Goal: Contribute content: Contribute content

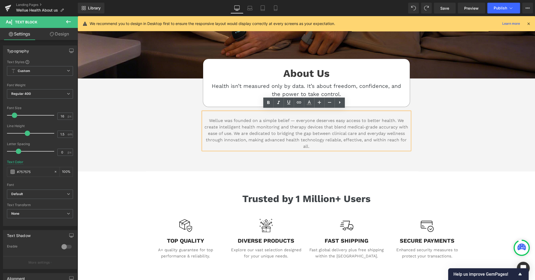
click at [291, 138] on span "Wellue was founded on a simple belief — everyone deserves easy access to better…" at bounding box center [307, 133] width 204 height 31
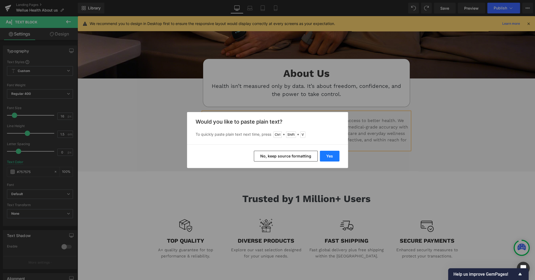
click at [331, 155] on button "Yes" at bounding box center [330, 156] width 20 height 11
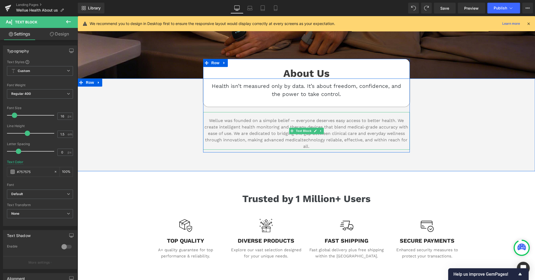
click at [300, 138] on span "Wellue was founded on a simple belief — everyone deserves easy access to better…" at bounding box center [307, 133] width 204 height 31
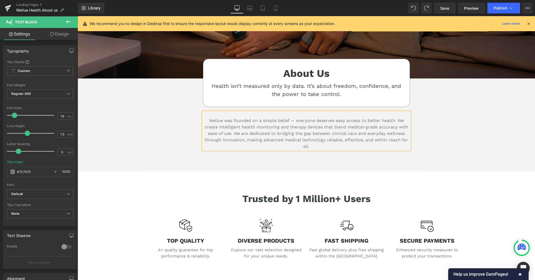
click at [432, 138] on div "About Us Heading Health isn’t measured only by data. It’s about freedom, confid…" at bounding box center [307, 115] width 322 height 74
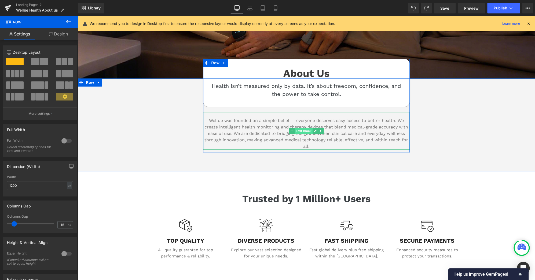
click at [302, 131] on span "Text Block" at bounding box center [304, 131] width 18 height 6
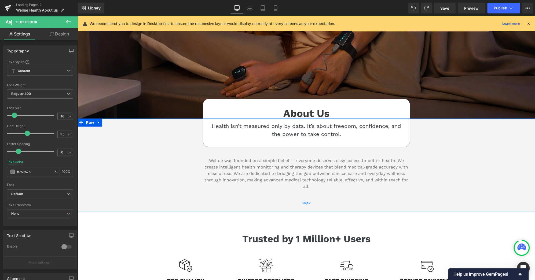
scroll to position [125, 0]
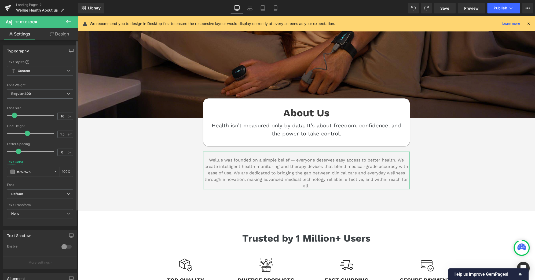
type input "17"
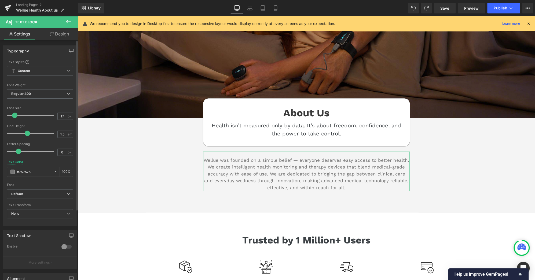
click at [16, 116] on span at bounding box center [14, 114] width 5 height 5
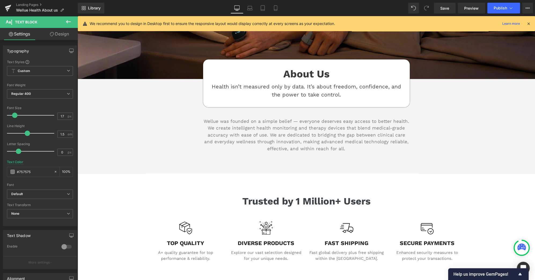
scroll to position [165, 0]
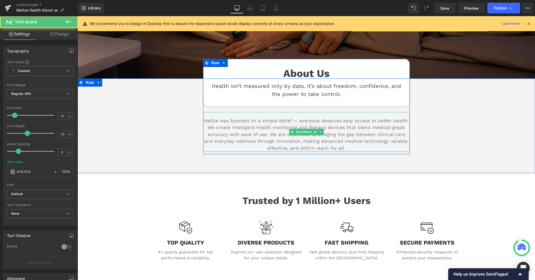
click at [332, 135] on p "Wellue was founded on a simple belief — everyone deserves easy access to better…" at bounding box center [306, 134] width 207 height 34
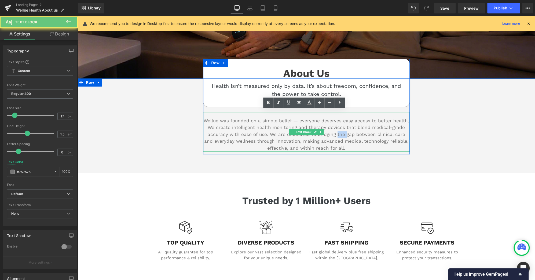
click at [332, 135] on p "Wellue was founded on a simple belief — everyone deserves easy access to better…" at bounding box center [306, 134] width 207 height 34
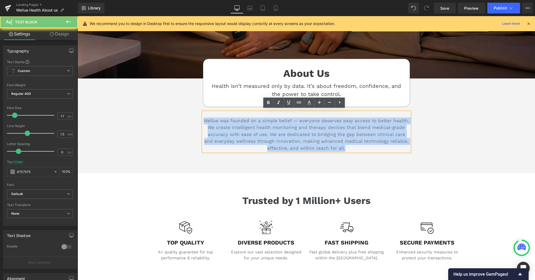
click at [332, 135] on p "Wellue was founded on a simple belief — everyone deserves easy access to better…" at bounding box center [306, 134] width 207 height 34
copy span "Wellue was founded on a simple belief — everyone deserves easy access to better…"
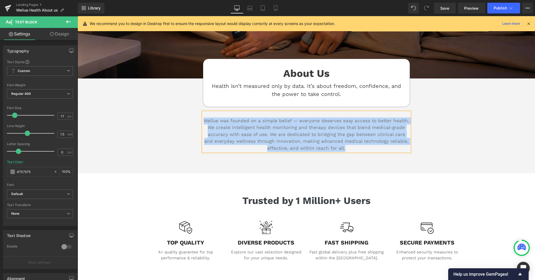
click at [453, 129] on div "About Us Heading Health isn’t measured only by data. It’s about freedom, confid…" at bounding box center [307, 116] width 322 height 76
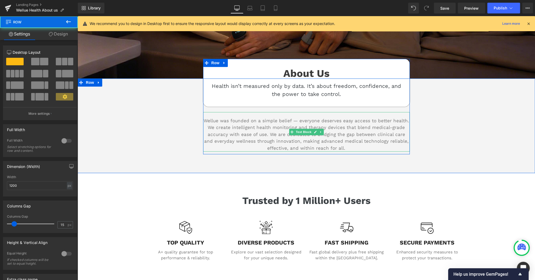
click at [355, 136] on p "Wellue was founded on a simple belief — everyone deserves easy access to better…" at bounding box center [306, 134] width 207 height 34
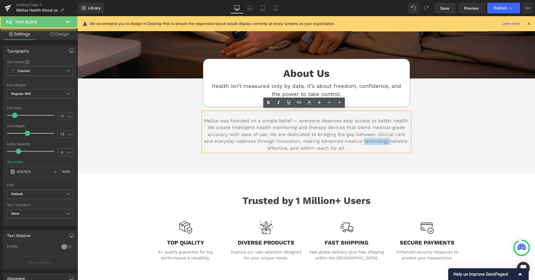
click at [355, 136] on p "Wellue was founded on a simple belief — everyone deserves easy access to better…" at bounding box center [306, 134] width 207 height 34
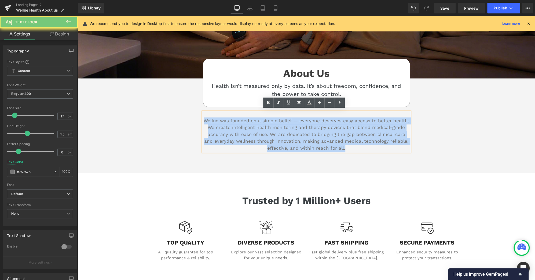
click at [355, 136] on p "Wellue was founded on a simple belief — everyone deserves easy access to better…" at bounding box center [306, 134] width 207 height 34
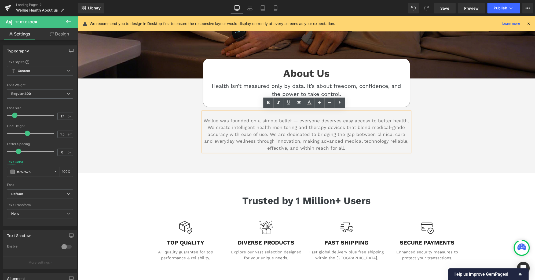
click at [457, 124] on div "About Us Heading Health isn’t measured only by data. It’s about freedom, confid…" at bounding box center [307, 116] width 322 height 76
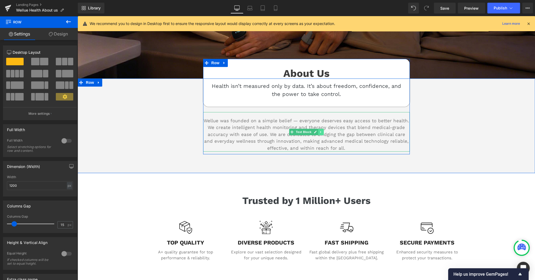
click at [320, 131] on icon at bounding box center [320, 132] width 1 height 2
click at [315, 131] on link at bounding box center [318, 132] width 6 height 6
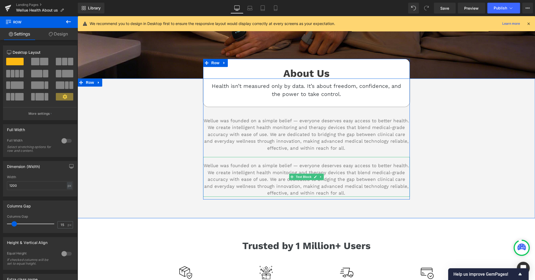
click at [353, 182] on span "Wellue was founded on a simple belief — everyone deserves easy access to better…" at bounding box center [307, 179] width 206 height 33
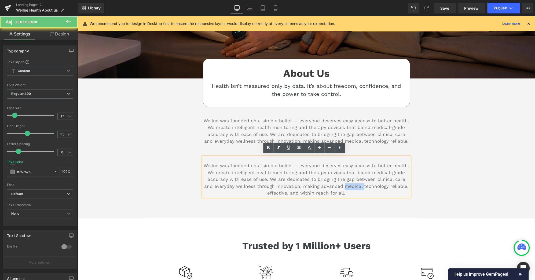
click at [353, 182] on span "Wellue was founded on a simple belief — everyone deserves easy access to better…" at bounding box center [307, 179] width 206 height 33
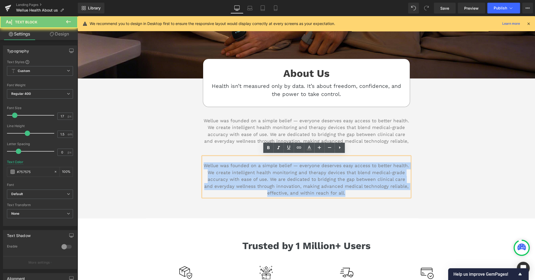
click at [353, 182] on span "Wellue was founded on a simple belief — everyone deserves easy access to better…" at bounding box center [307, 179] width 206 height 33
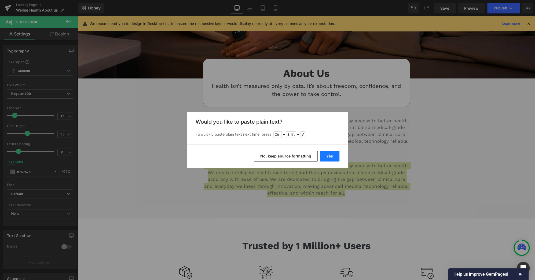
click at [336, 157] on button "Yes" at bounding box center [330, 156] width 20 height 11
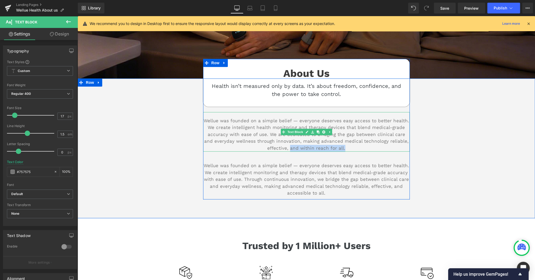
drag, startPoint x: 343, startPoint y: 146, endPoint x: 288, endPoint y: 147, distance: 54.3
click at [288, 147] on p "Wellue was founded on a simple belief — everyone deserves easy access to better…" at bounding box center [306, 134] width 207 height 34
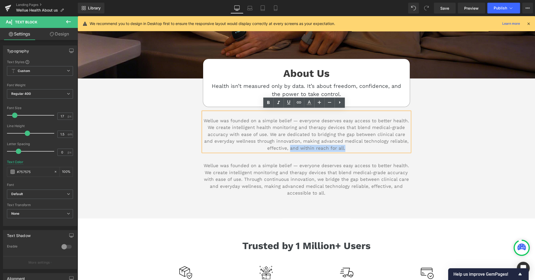
copy span "and within reach for all."
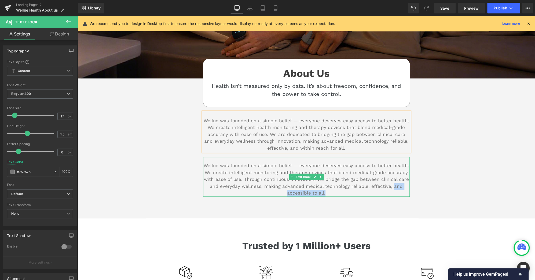
drag, startPoint x: 390, startPoint y: 186, endPoint x: 391, endPoint y: 189, distance: 3.9
click at [391, 189] on p "Wellue was founded on a simple belief — everyone deserves easy access to better…" at bounding box center [306, 179] width 207 height 34
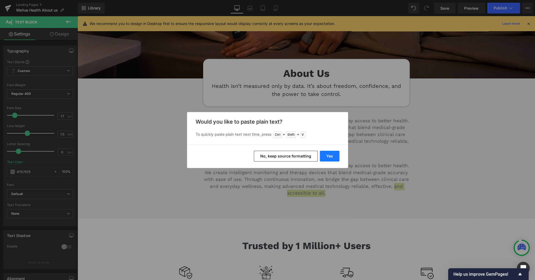
click at [334, 154] on button "Yes" at bounding box center [330, 156] width 20 height 11
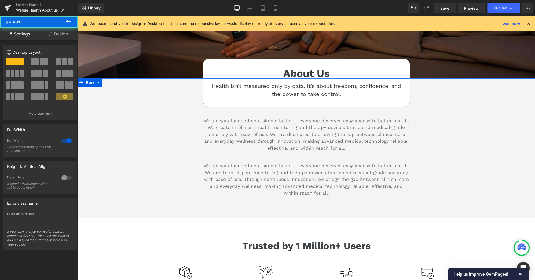
click at [523, 161] on div "About Us Heading Health isn’t measured only by data. It’s about freedom, confid…" at bounding box center [307, 140] width 458 height 124
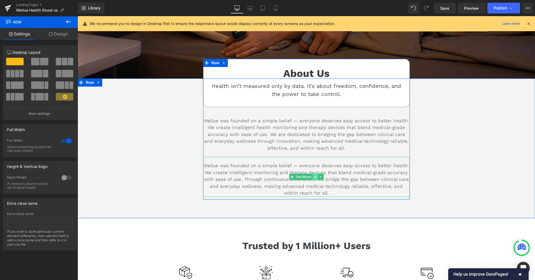
click at [313, 173] on link at bounding box center [316, 176] width 6 height 6
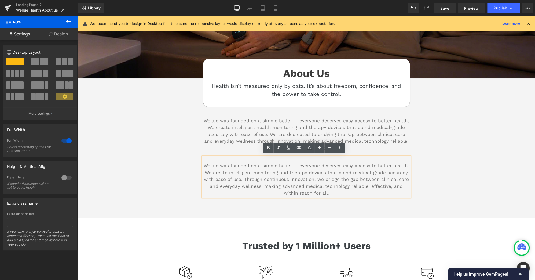
click at [474, 194] on div "About Us Heading Health isn’t measured only by data. It’s about freedom, confid…" at bounding box center [307, 140] width 458 height 124
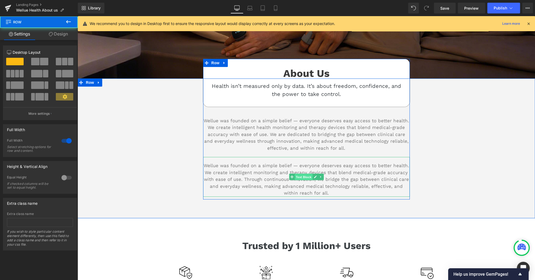
click at [298, 174] on span "Text Block" at bounding box center [304, 177] width 18 height 6
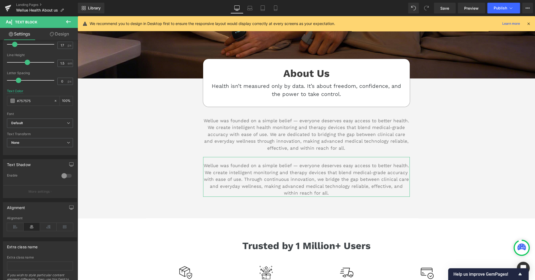
scroll to position [71, 0]
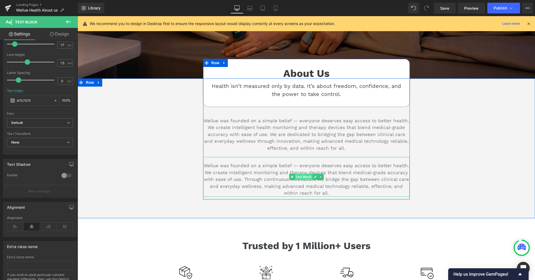
click at [305, 176] on span "Text Block" at bounding box center [304, 176] width 18 height 6
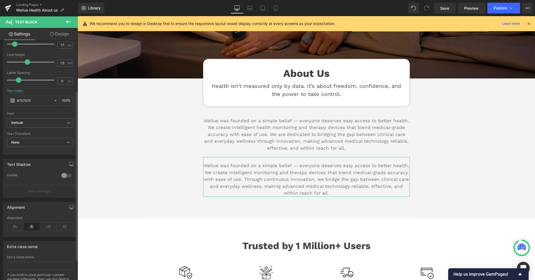
type input "16"
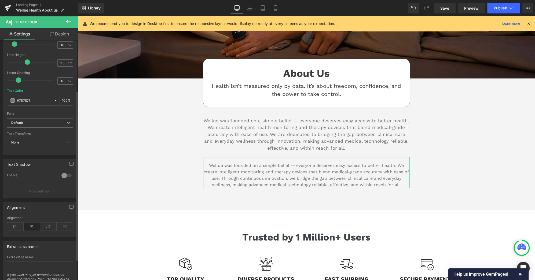
click at [14, 43] on span at bounding box center [14, 43] width 5 height 5
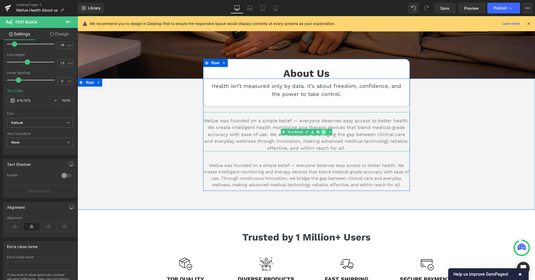
click at [322, 131] on icon at bounding box center [323, 131] width 3 height 3
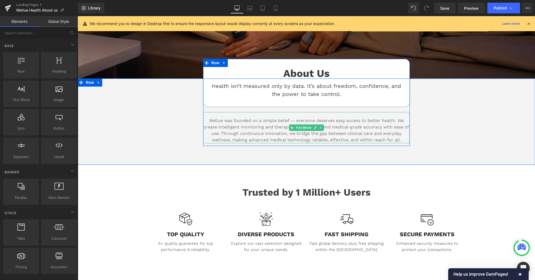
click at [353, 130] on p "Wellue was founded on a simple belief — everyone deserves easy access to better…" at bounding box center [306, 130] width 207 height 26
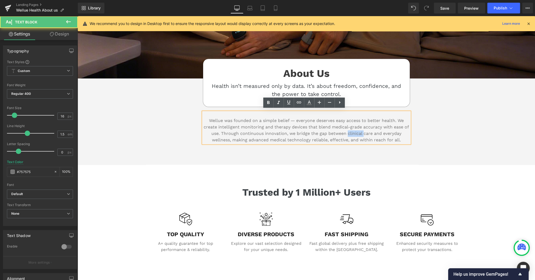
click at [353, 130] on p "Wellue was founded on a simple belief — everyone deserves easy access to better…" at bounding box center [306, 130] width 207 height 26
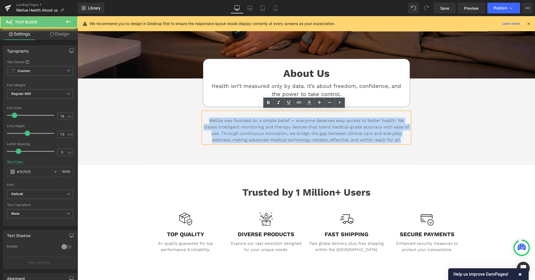
click at [353, 130] on p "Wellue was founded on a simple belief — everyone deserves easy access to better…" at bounding box center [306, 130] width 207 height 26
copy p "Wellue was founded on a simple belief — everyone deserves easy access to better…"
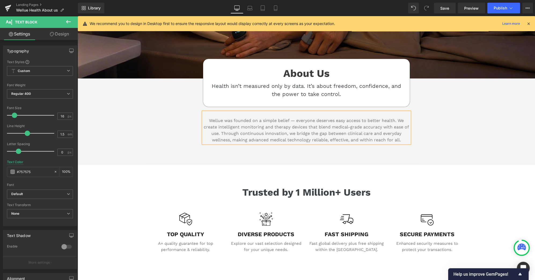
click at [466, 125] on div "About Us Heading Health isn’t measured only by data. It’s about freedom, confid…" at bounding box center [307, 113] width 458 height 70
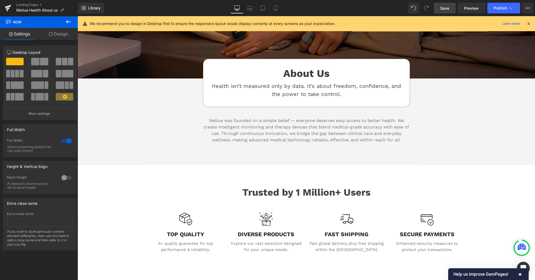
click at [448, 10] on span "Save" at bounding box center [445, 8] width 9 height 6
click at [515, 12] on button "Publish" at bounding box center [504, 8] width 33 height 11
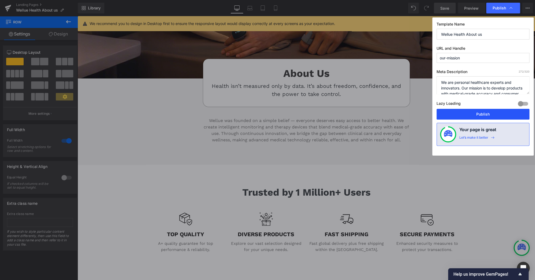
click at [496, 118] on button "Publish" at bounding box center [483, 114] width 93 height 11
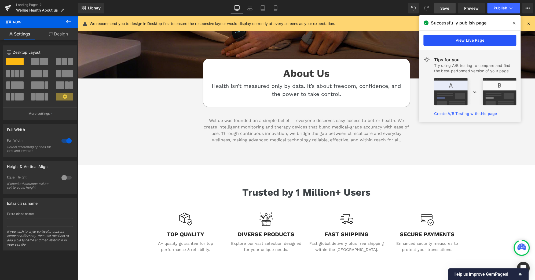
click at [485, 41] on link "View Live Page" at bounding box center [470, 40] width 93 height 11
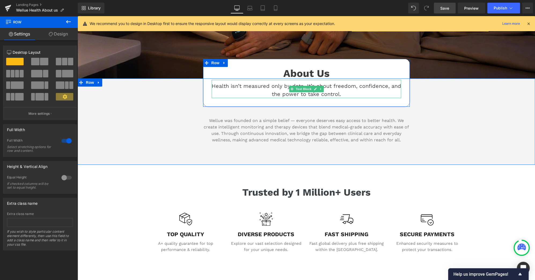
click at [249, 82] on p "Health isn’t measured only by data. It’s about freedom, confidence, and the pow…" at bounding box center [307, 90] width 190 height 16
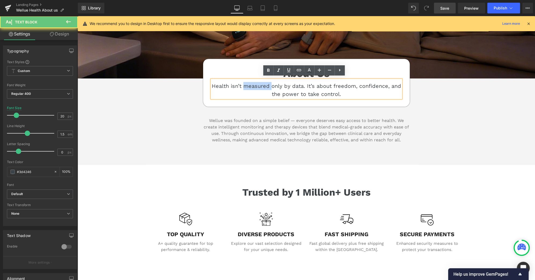
click at [249, 82] on p "Health isn’t measured only by data. It’s about freedom, confidence, and the pow…" at bounding box center [307, 90] width 190 height 16
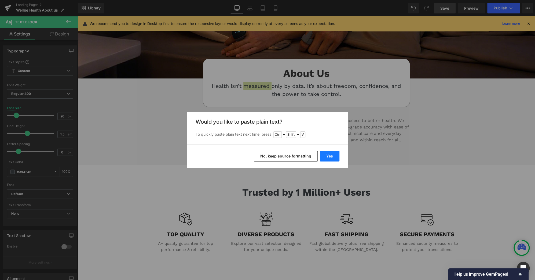
click at [330, 155] on button "Yes" at bounding box center [330, 156] width 20 height 11
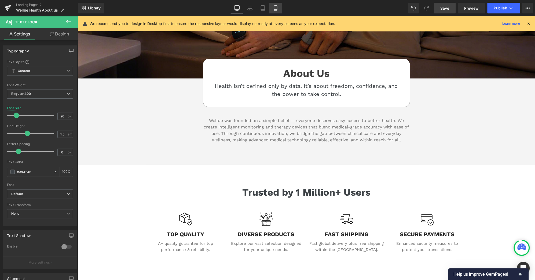
click at [278, 7] on link "Mobile" at bounding box center [275, 8] width 13 height 11
type input "18"
type input "100"
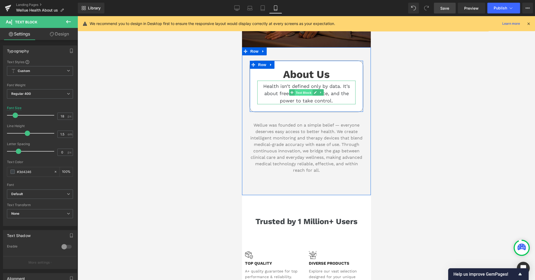
click at [304, 89] on span "Text Block" at bounding box center [304, 92] width 18 height 6
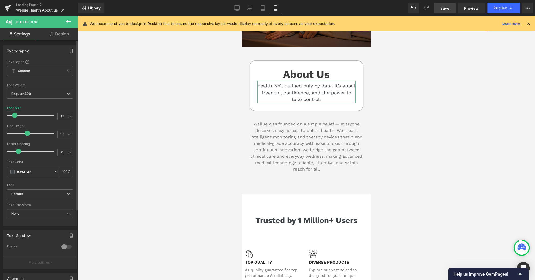
click at [16, 113] on span at bounding box center [14, 114] width 5 height 5
click at [240, 7] on icon at bounding box center [236, 7] width 5 height 5
type input "20"
type input "100"
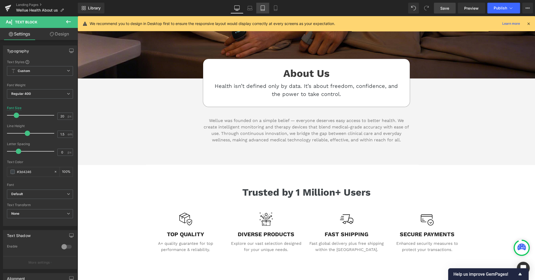
click at [262, 8] on icon at bounding box center [262, 7] width 5 height 5
type input "19"
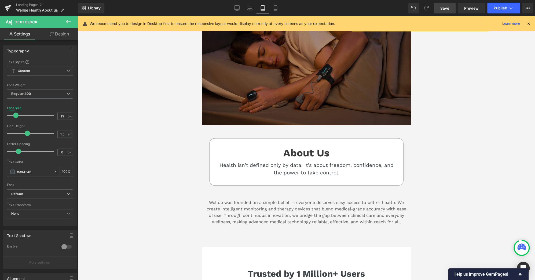
scroll to position [111, 0]
click at [247, 6] on link "Laptop" at bounding box center [250, 8] width 13 height 11
type input "100"
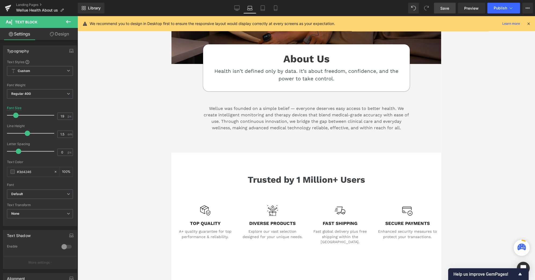
scroll to position [18, 0]
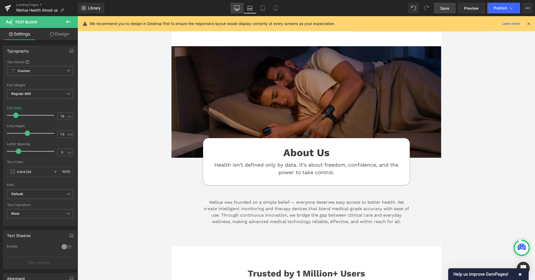
click at [237, 7] on icon at bounding box center [236, 7] width 5 height 5
type input "20"
type input "100"
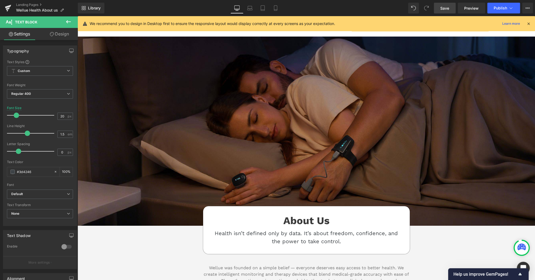
scroll to position [86, 0]
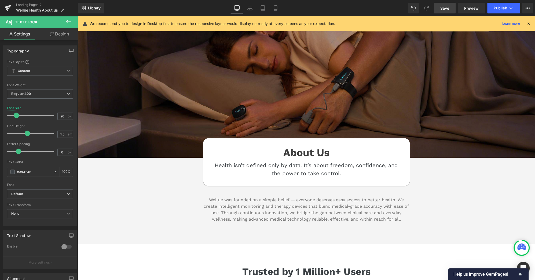
click at [443, 7] on span "Save" at bounding box center [445, 8] width 9 height 6
click at [498, 8] on span "Publish" at bounding box center [500, 8] width 13 height 4
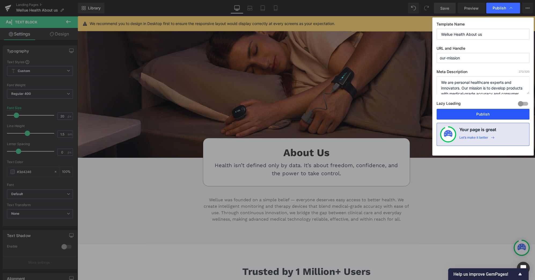
click at [491, 111] on button "Publish" at bounding box center [483, 114] width 93 height 11
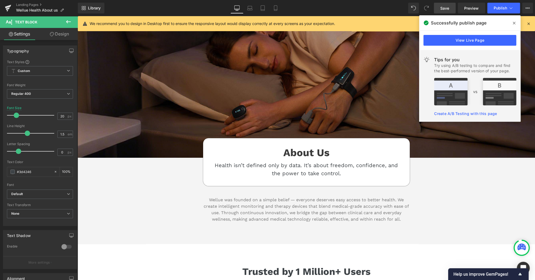
click at [515, 23] on icon at bounding box center [514, 23] width 3 height 3
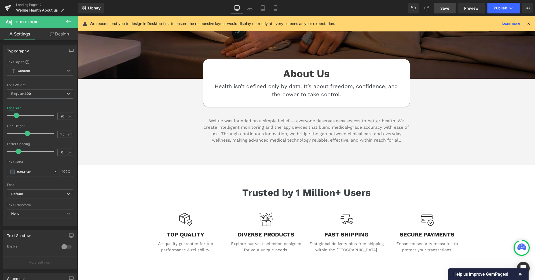
scroll to position [165, 0]
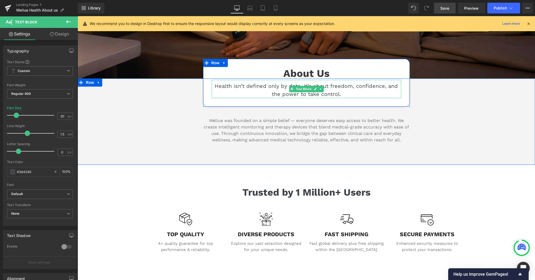
click at [322, 85] on p "Health isn’t defined only by data. It’s about freedom, confidence, and the powe…" at bounding box center [307, 90] width 190 height 16
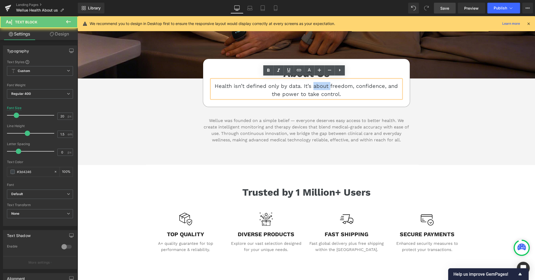
click at [322, 85] on p "Health isn’t defined only by data. It’s about freedom, confidence, and the powe…" at bounding box center [307, 90] width 190 height 16
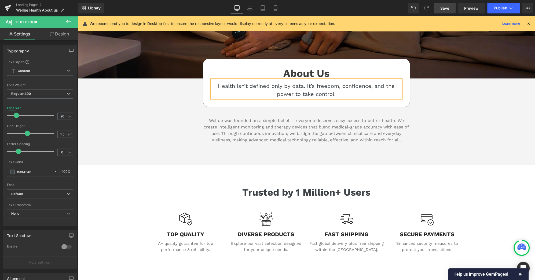
click at [473, 155] on div "About Us Heading Health isn’t defined only by data. It’s freedom, confidence, a…" at bounding box center [307, 121] width 458 height 86
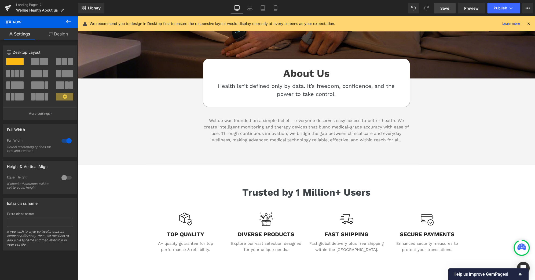
click at [447, 6] on span "Save" at bounding box center [445, 8] width 9 height 6
click at [502, 8] on span "Publish" at bounding box center [500, 8] width 13 height 4
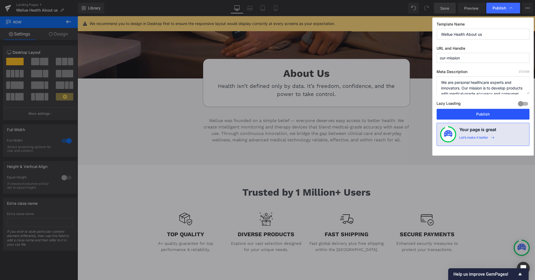
click at [483, 116] on button "Publish" at bounding box center [483, 114] width 93 height 11
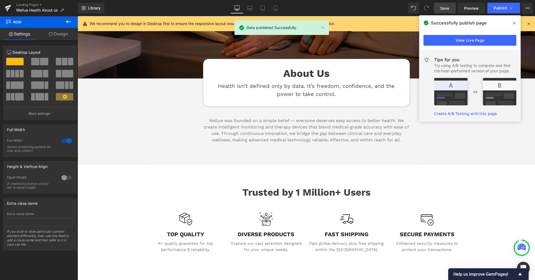
click at [514, 23] on icon at bounding box center [514, 23] width 3 height 4
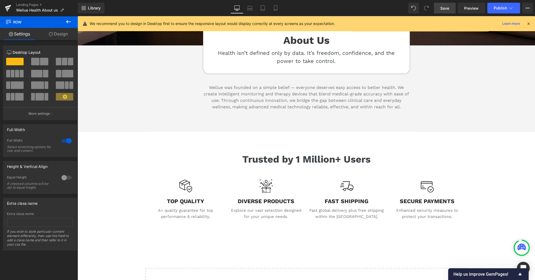
scroll to position [198, 0]
click at [34, 3] on link "Landing Pages" at bounding box center [47, 5] width 62 height 4
